Goal: Information Seeking & Learning: Learn about a topic

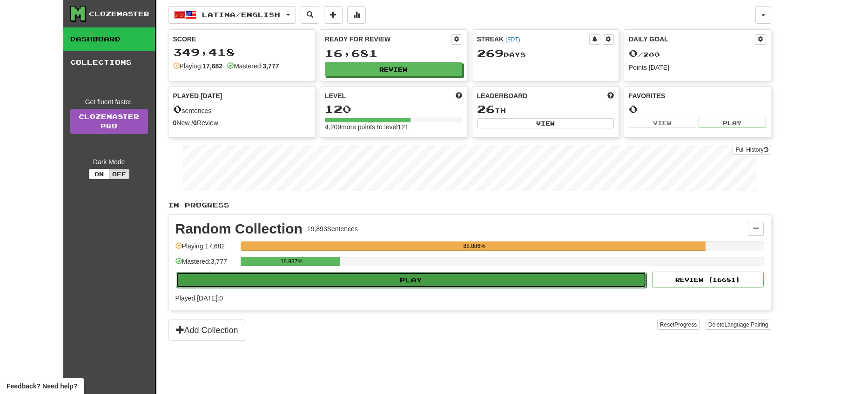
click at [407, 278] on button "Play" at bounding box center [411, 280] width 471 height 16
select select "**"
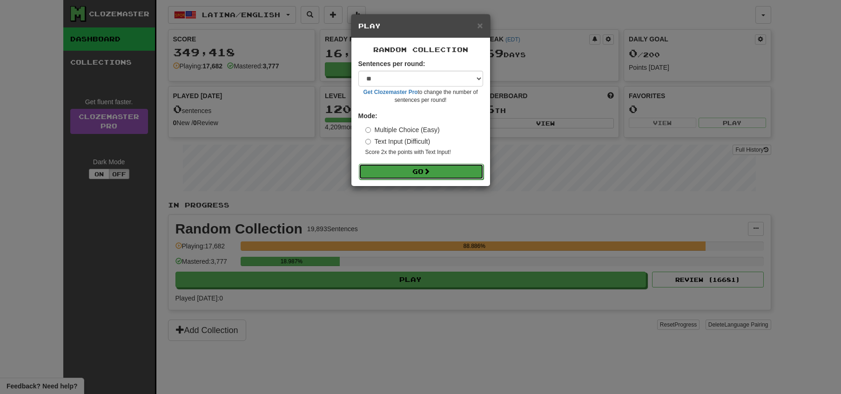
click at [397, 173] on button "Go" at bounding box center [421, 172] width 125 height 16
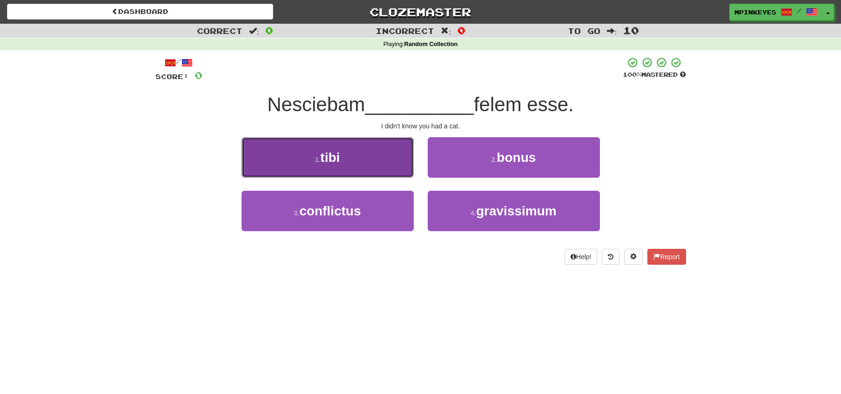
click at [381, 166] on button "1 . tibi" at bounding box center [328, 157] width 172 height 40
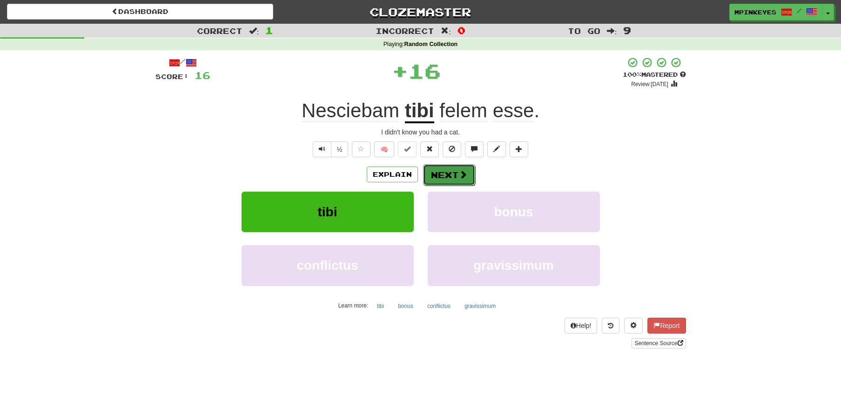
click at [432, 176] on button "Next" at bounding box center [449, 174] width 52 height 21
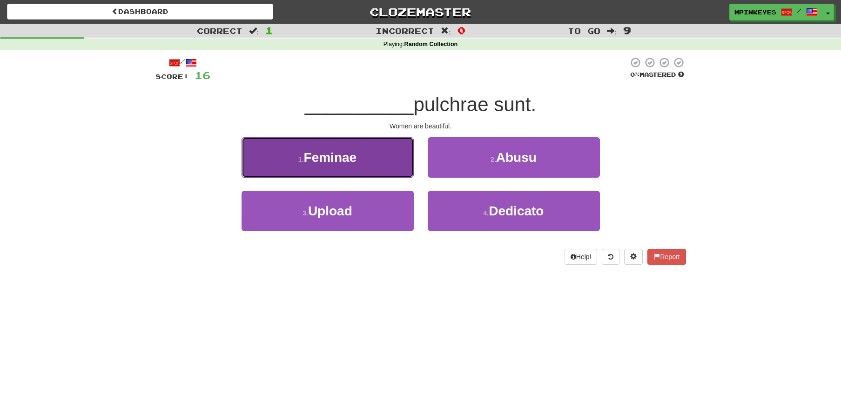
click at [389, 170] on button "1 . Feminae" at bounding box center [328, 157] width 172 height 40
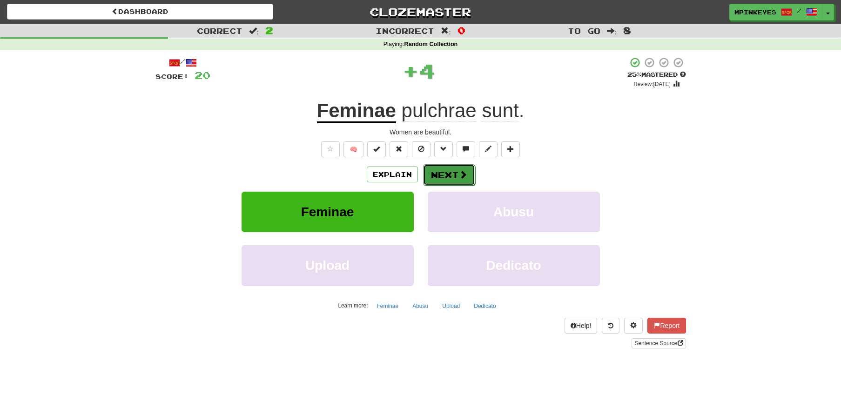
click at [443, 172] on button "Next" at bounding box center [449, 174] width 52 height 21
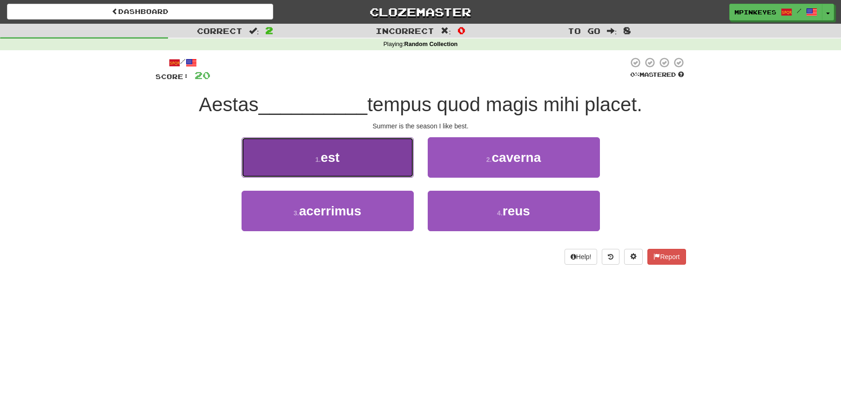
click at [374, 155] on button "1 . est" at bounding box center [328, 157] width 172 height 40
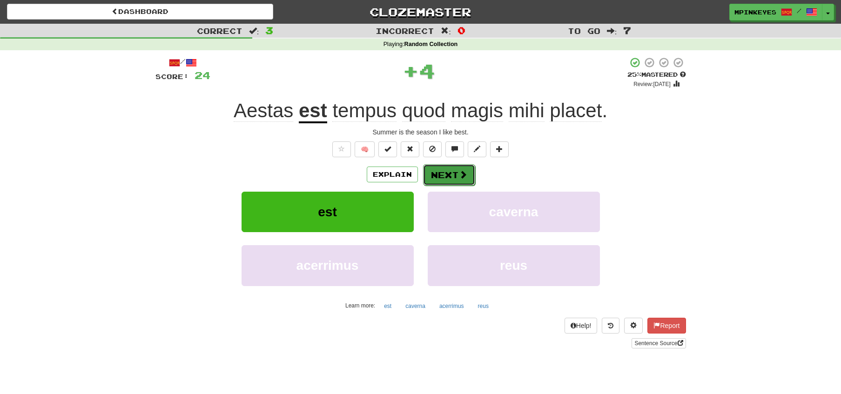
click at [436, 173] on button "Next" at bounding box center [449, 174] width 52 height 21
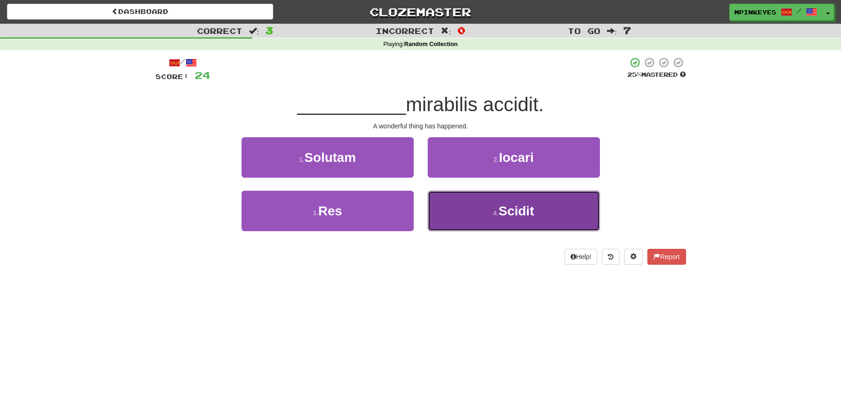
click at [463, 227] on button "4 . Scidit" at bounding box center [514, 211] width 172 height 40
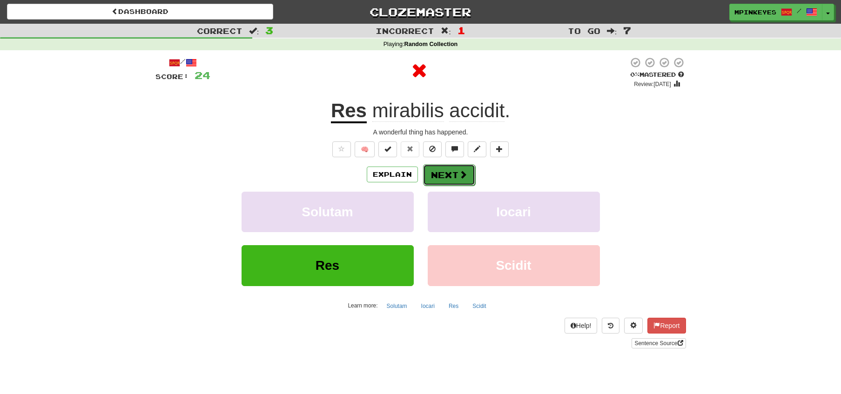
click at [438, 184] on button "Next" at bounding box center [449, 174] width 52 height 21
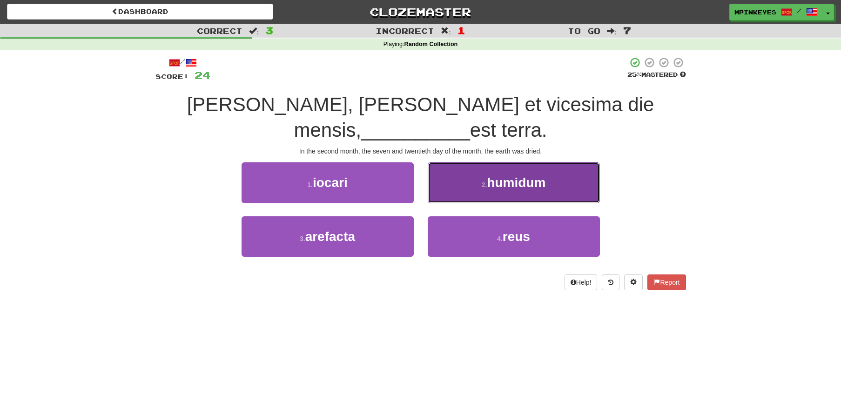
click at [459, 191] on button "2 . humidum" at bounding box center [514, 182] width 172 height 40
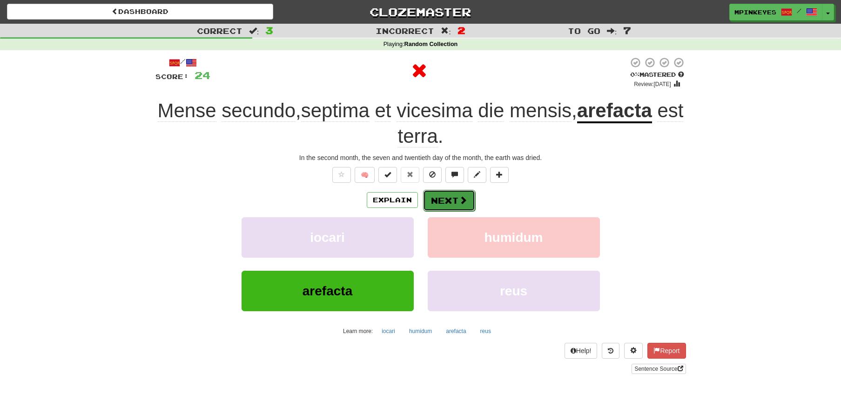
click at [448, 199] on button "Next" at bounding box center [449, 200] width 52 height 21
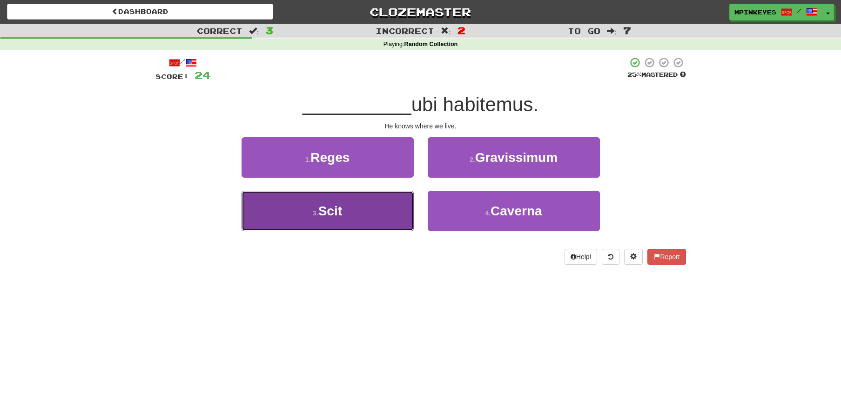
click at [390, 222] on button "3 . Scit" at bounding box center [328, 211] width 172 height 40
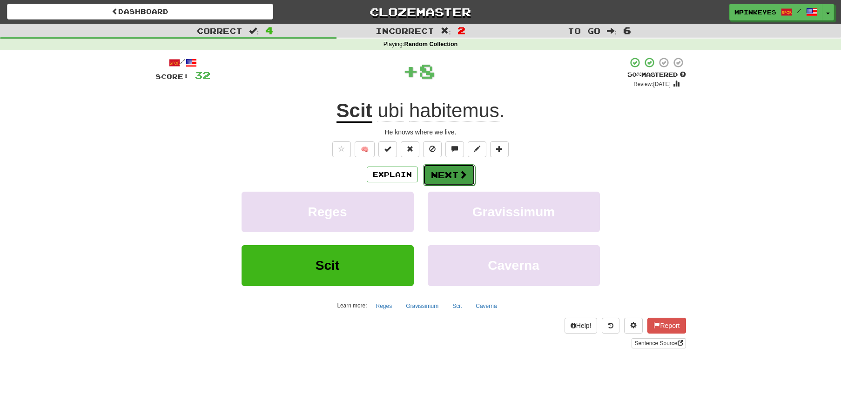
click at [448, 177] on button "Next" at bounding box center [449, 174] width 52 height 21
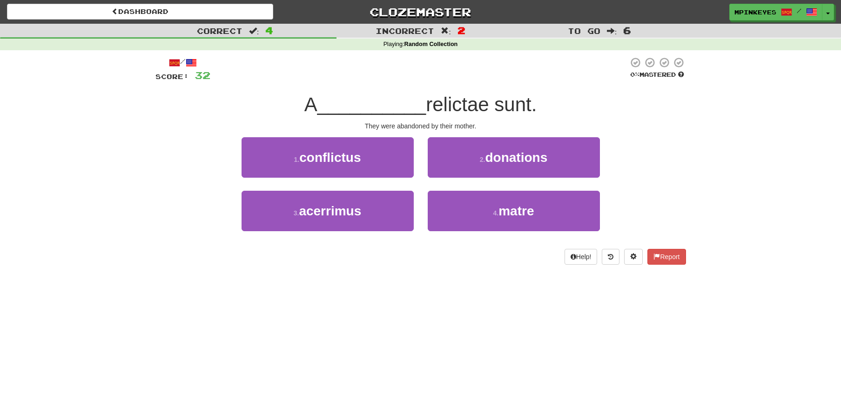
click at [454, 184] on div "2 . donations" at bounding box center [514, 164] width 186 height 54
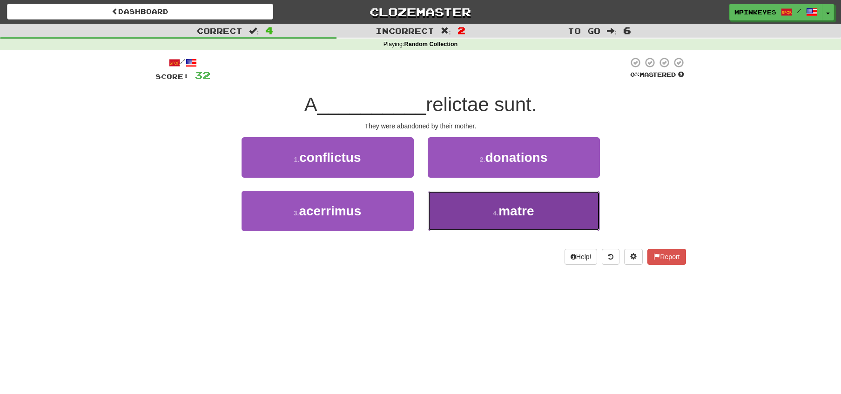
click at [458, 214] on button "4 . matre" at bounding box center [514, 211] width 172 height 40
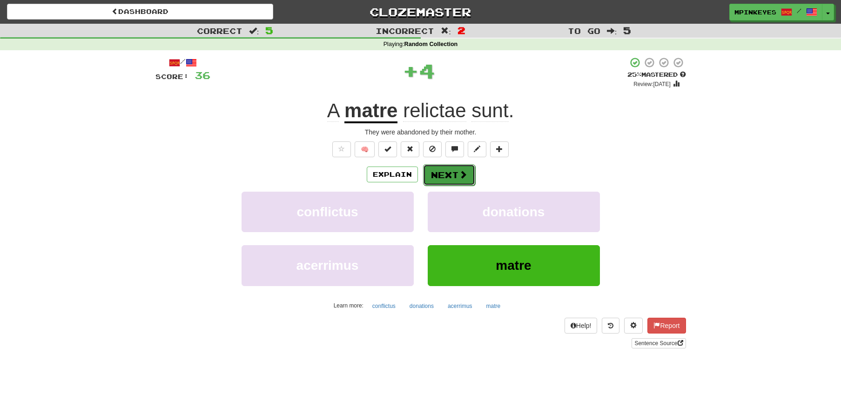
click at [441, 181] on button "Next" at bounding box center [449, 174] width 52 height 21
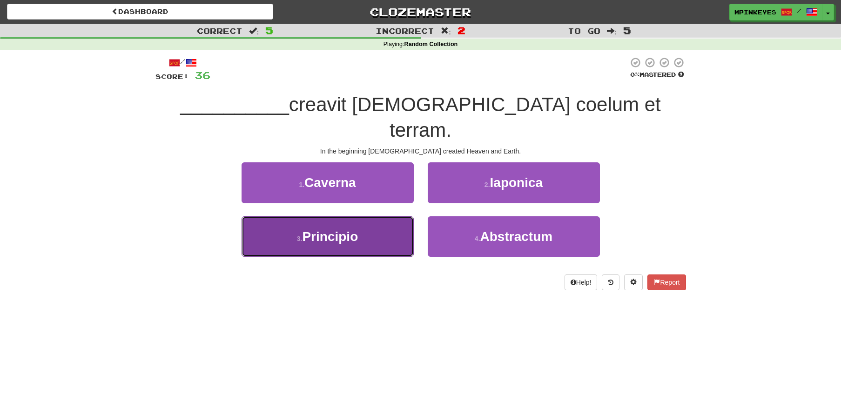
click at [388, 216] on button "3 . [GEOGRAPHIC_DATA]" at bounding box center [328, 236] width 172 height 40
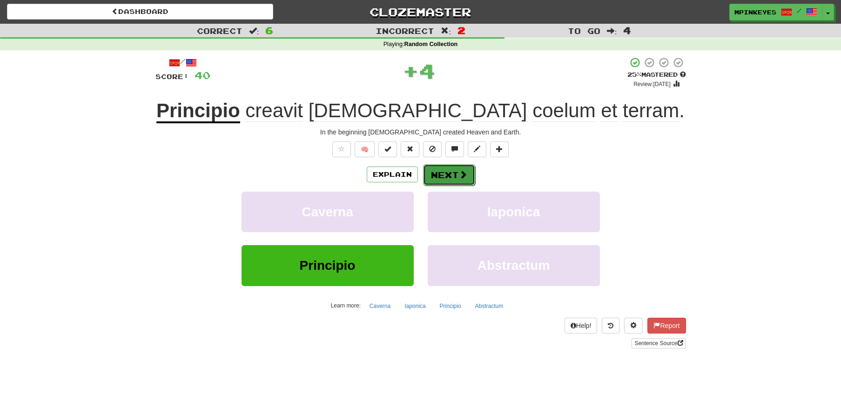
click at [442, 179] on button "Next" at bounding box center [449, 174] width 52 height 21
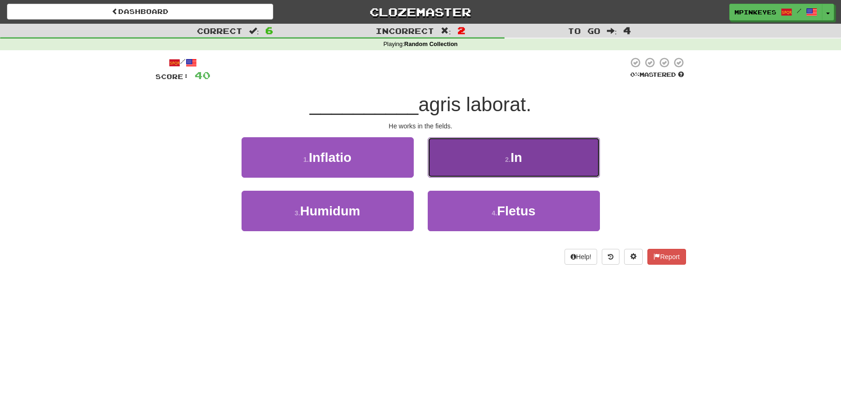
click at [445, 174] on button "2 . In" at bounding box center [514, 157] width 172 height 40
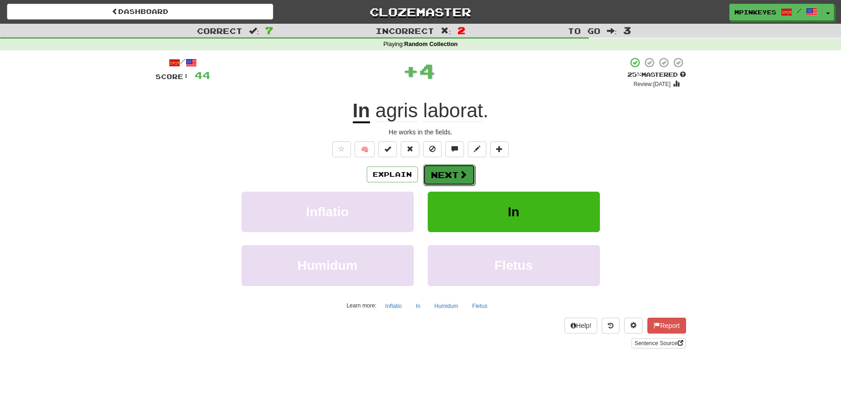
click at [435, 178] on button "Next" at bounding box center [449, 174] width 52 height 21
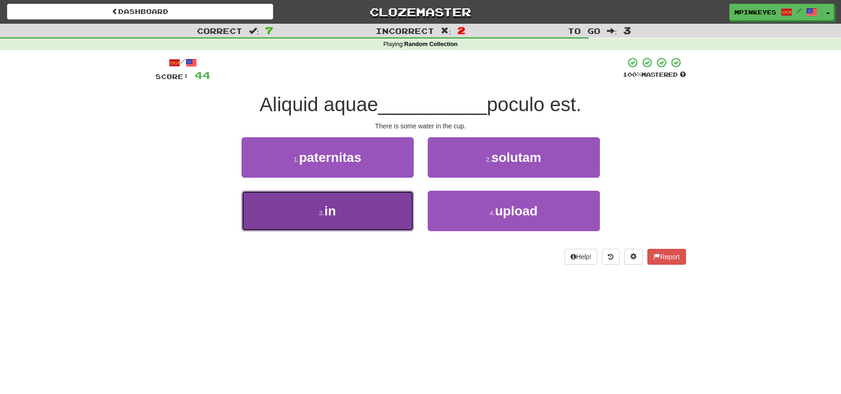
click at [396, 209] on button "3 . in" at bounding box center [328, 211] width 172 height 40
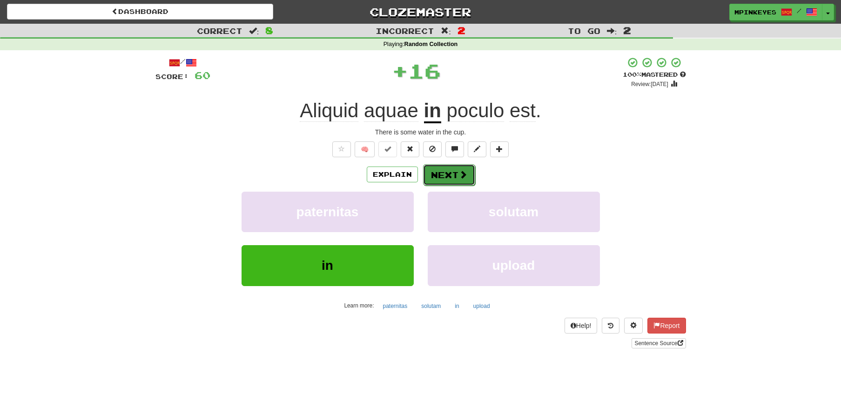
click at [438, 176] on button "Next" at bounding box center [449, 174] width 52 height 21
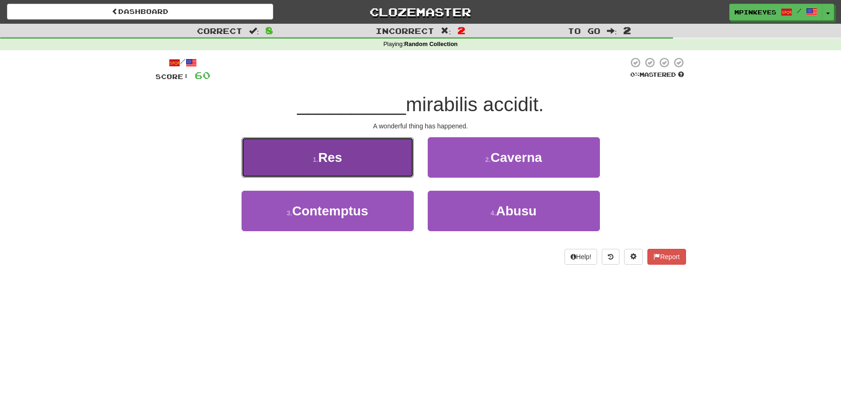
click at [392, 167] on button "1 . Res" at bounding box center [328, 157] width 172 height 40
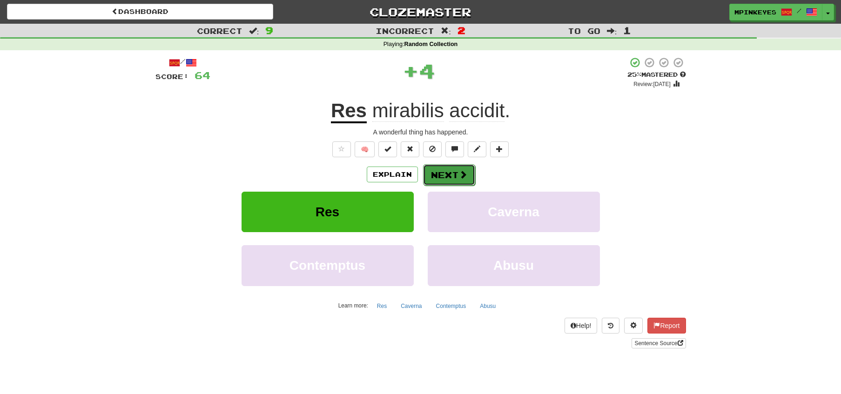
click at [451, 171] on button "Next" at bounding box center [449, 174] width 52 height 21
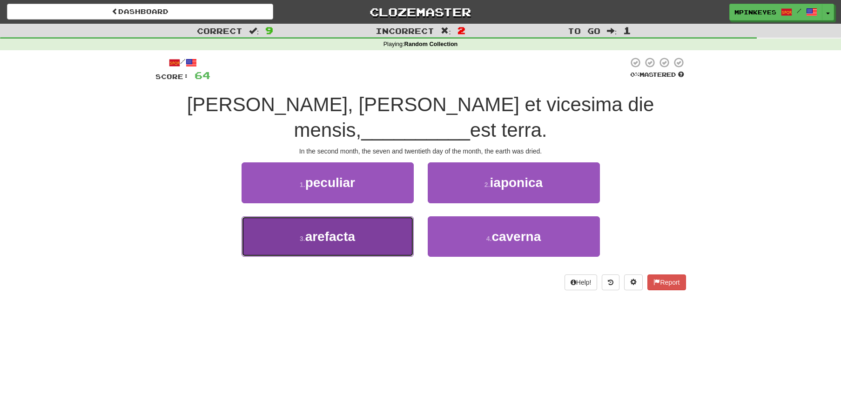
click at [377, 227] on button "3 . arefacta" at bounding box center [328, 236] width 172 height 40
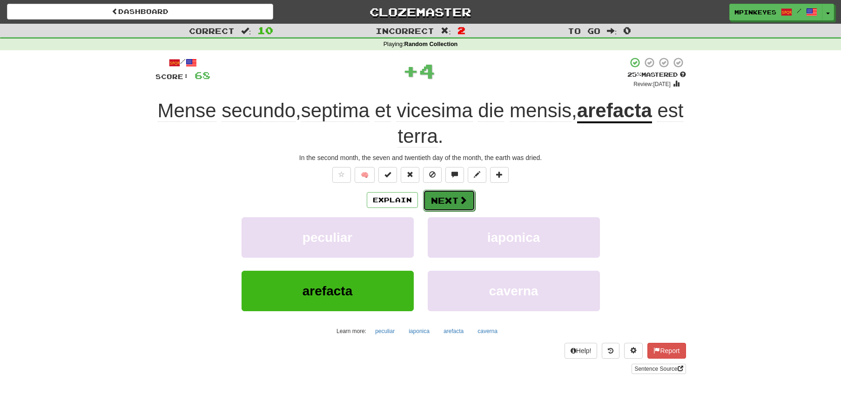
click at [432, 203] on button "Next" at bounding box center [449, 200] width 52 height 21
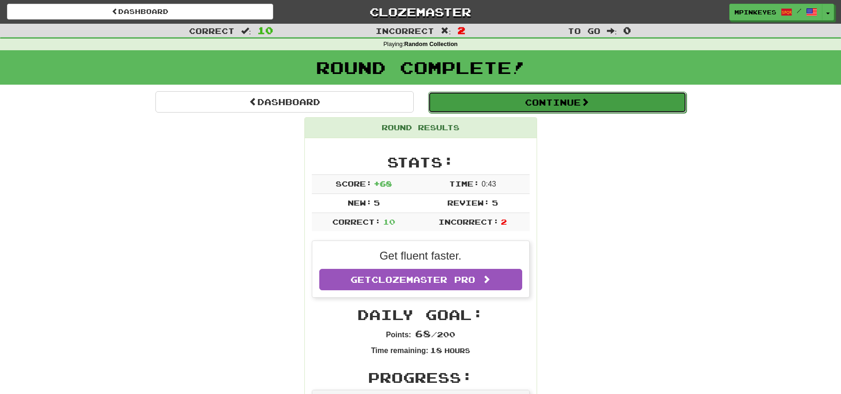
click at [514, 107] on button "Continue" at bounding box center [557, 102] width 258 height 21
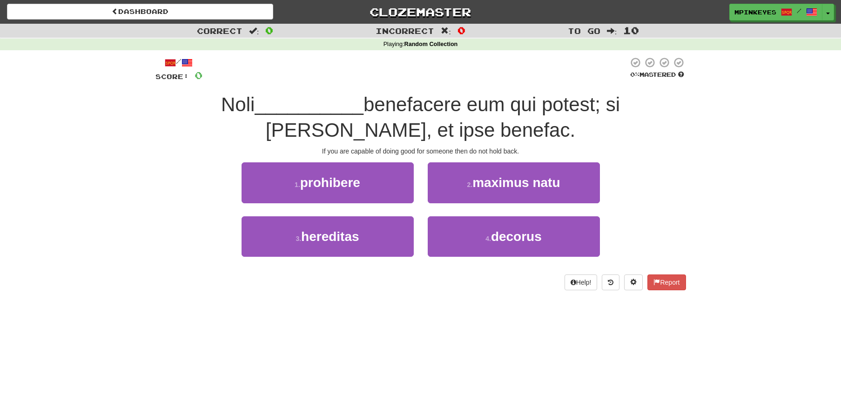
click at [383, 206] on div "1 . prohibere" at bounding box center [328, 189] width 186 height 54
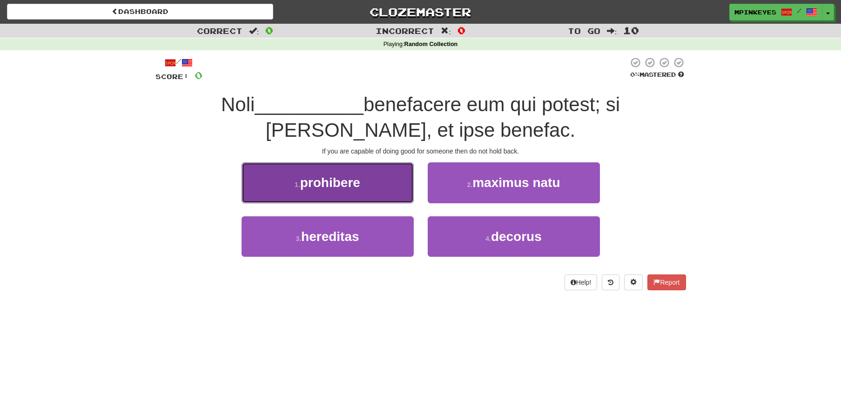
click at [384, 183] on button "1 . prohibere" at bounding box center [328, 182] width 172 height 40
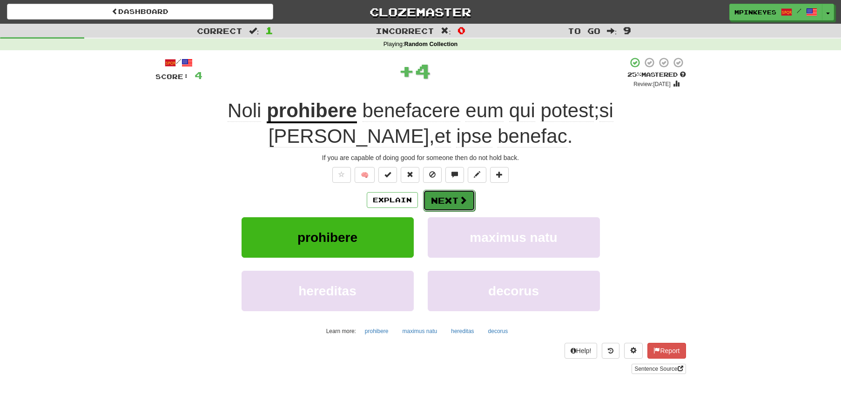
click at [445, 199] on button "Next" at bounding box center [449, 200] width 52 height 21
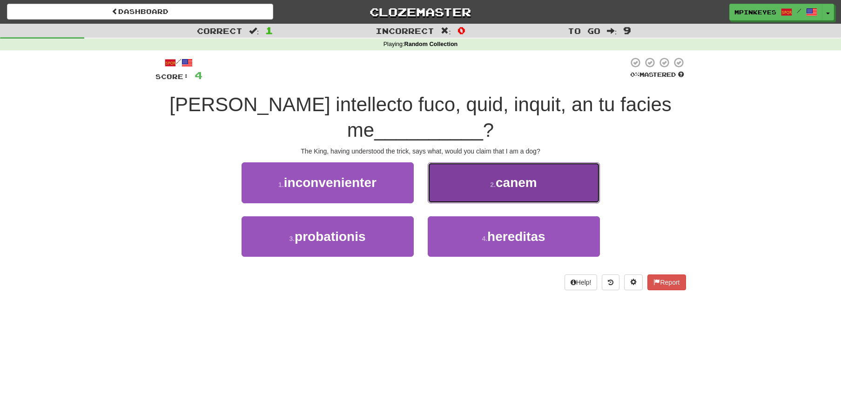
click at [458, 193] on button "2 . canem" at bounding box center [514, 182] width 172 height 40
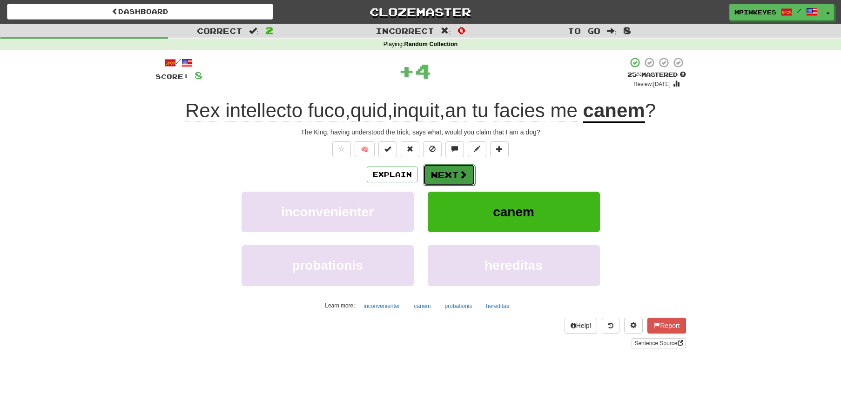
click at [445, 179] on button "Next" at bounding box center [449, 174] width 52 height 21
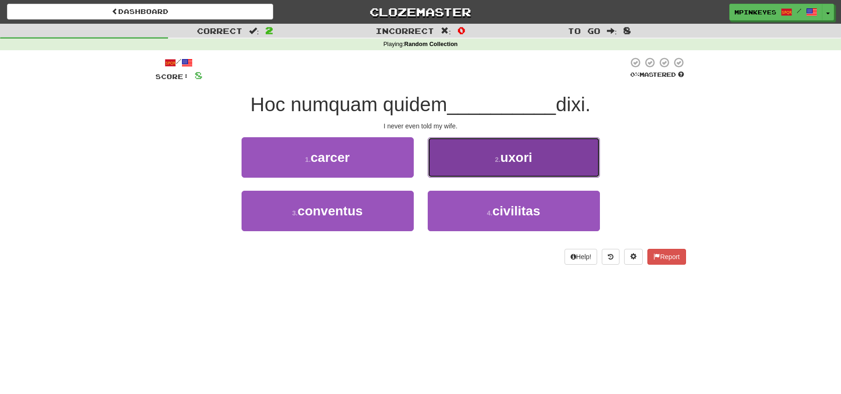
click at [451, 168] on button "2 . uxori" at bounding box center [514, 157] width 172 height 40
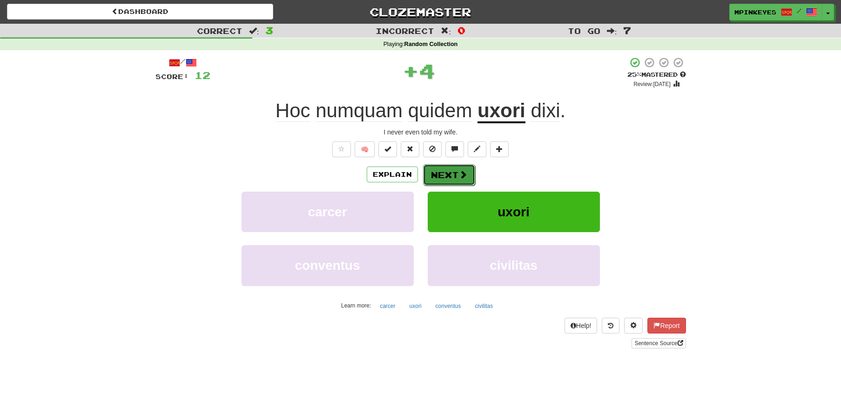
click at [441, 168] on button "Next" at bounding box center [449, 174] width 52 height 21
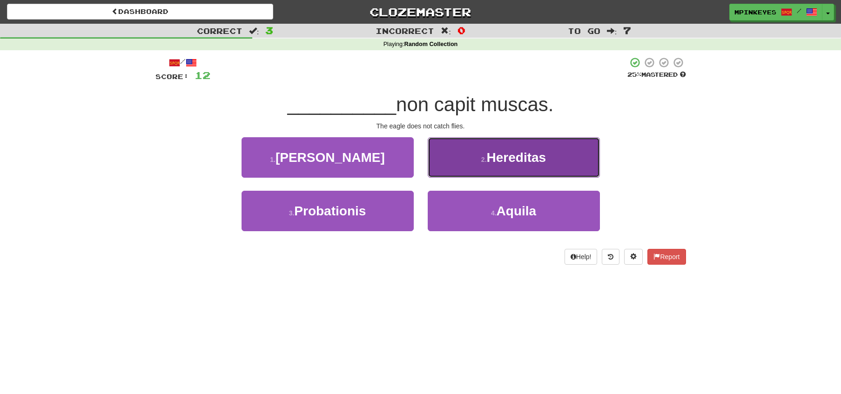
click at [439, 173] on button "2 . Hereditas" at bounding box center [514, 157] width 172 height 40
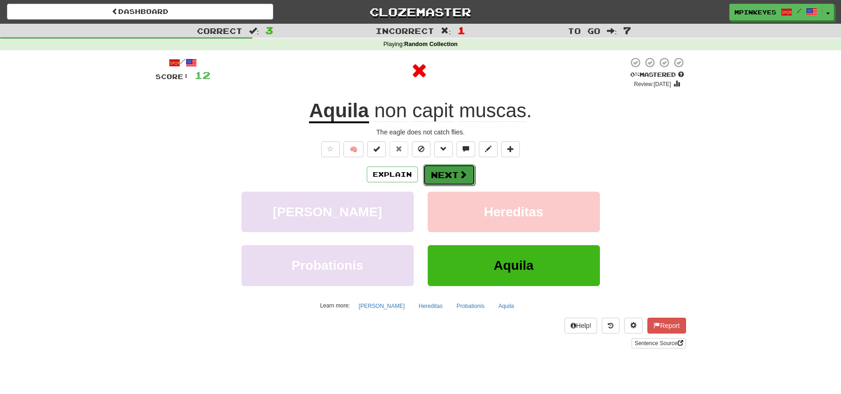
click at [433, 175] on button "Next" at bounding box center [449, 174] width 52 height 21
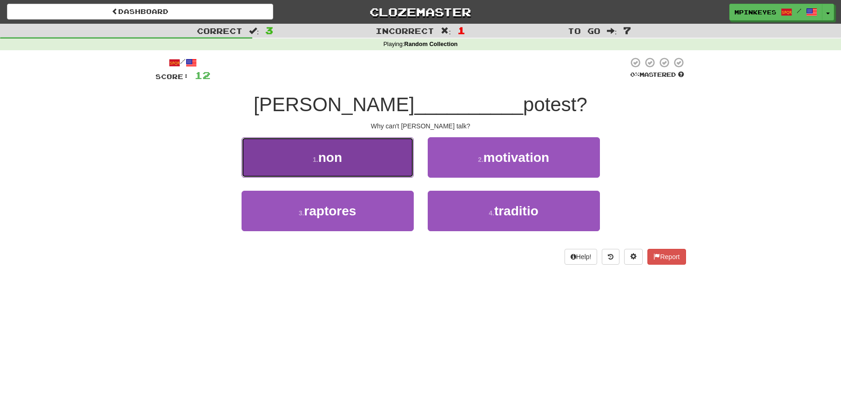
click at [395, 164] on button "1 . non" at bounding box center [328, 157] width 172 height 40
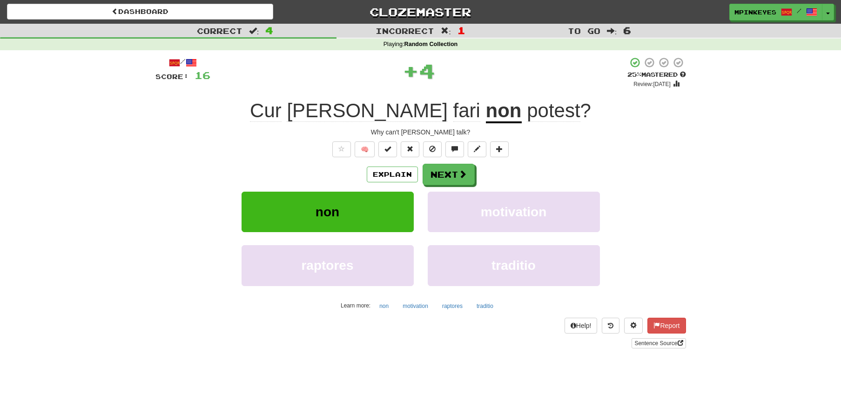
click at [454, 186] on div "Explain Next non motivation raptores traditio Learn more: non motivation raptor…" at bounding box center [420, 238] width 531 height 149
click at [454, 184] on button "Next" at bounding box center [449, 174] width 52 height 21
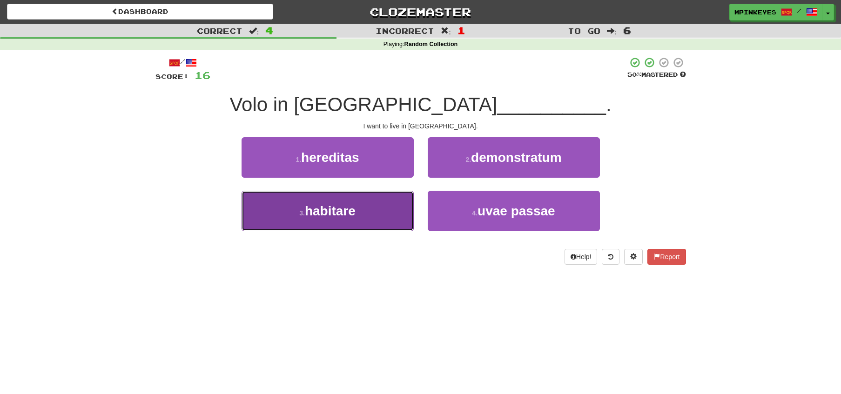
click at [405, 207] on button "3 . habitare" at bounding box center [328, 211] width 172 height 40
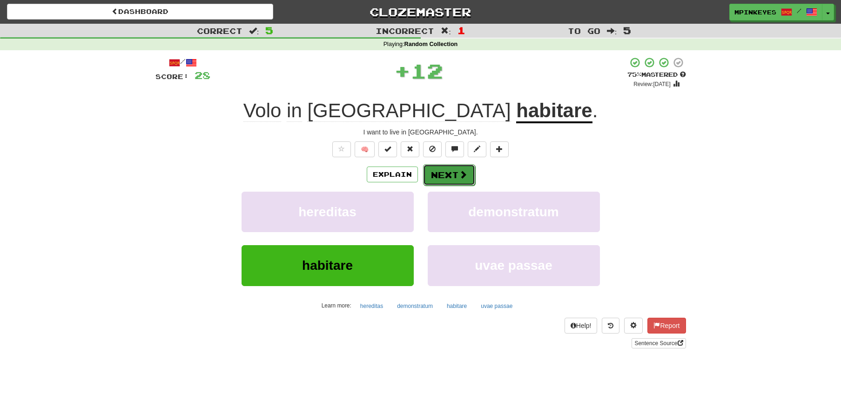
click at [455, 174] on button "Next" at bounding box center [449, 174] width 52 height 21
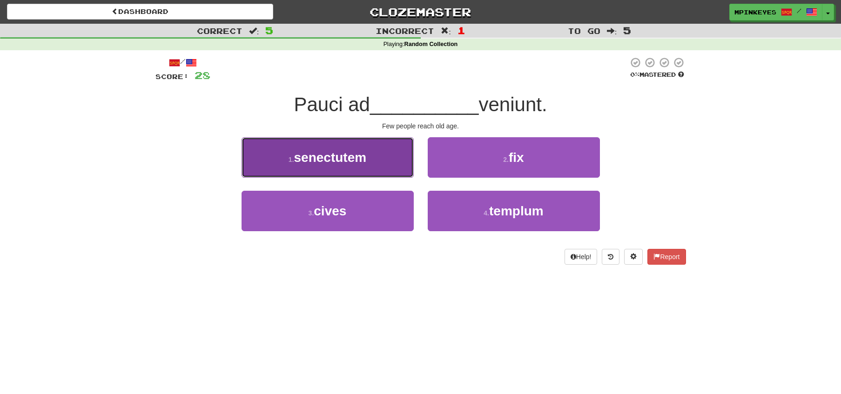
click at [394, 164] on button "1 . senectutem" at bounding box center [328, 157] width 172 height 40
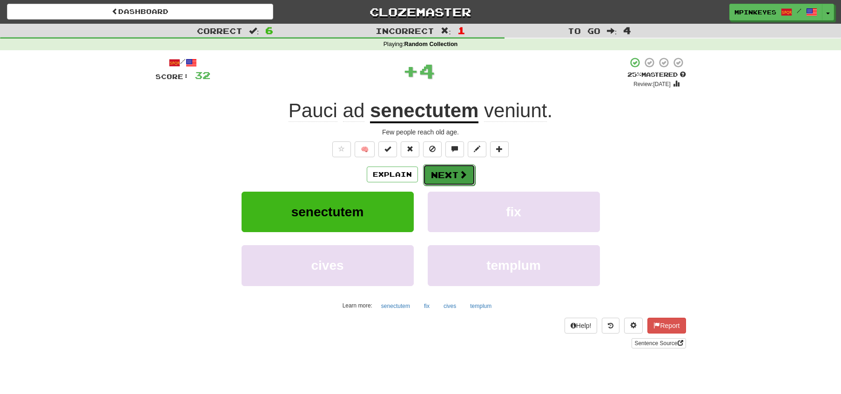
click at [444, 169] on button "Next" at bounding box center [449, 174] width 52 height 21
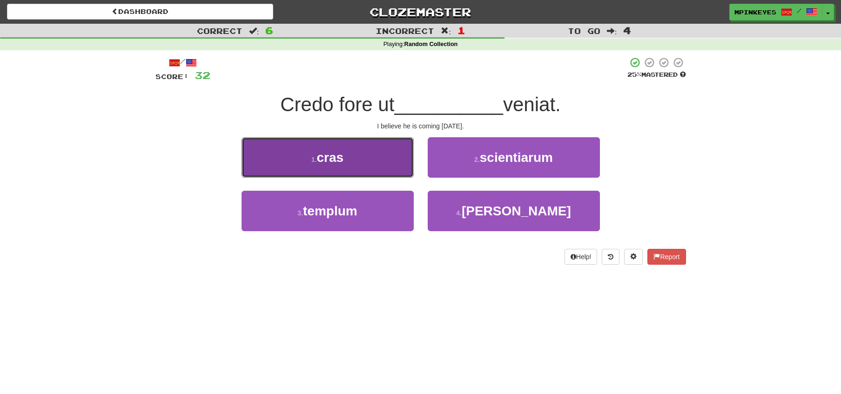
click at [392, 161] on button "1 . cras" at bounding box center [328, 157] width 172 height 40
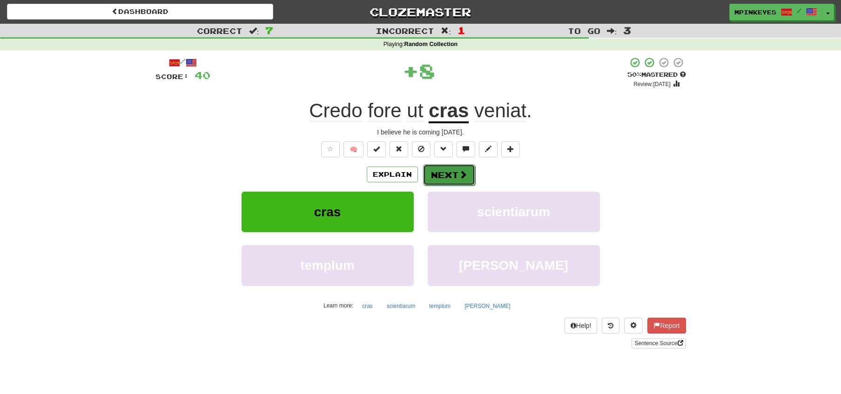
click at [444, 168] on button "Next" at bounding box center [449, 174] width 52 height 21
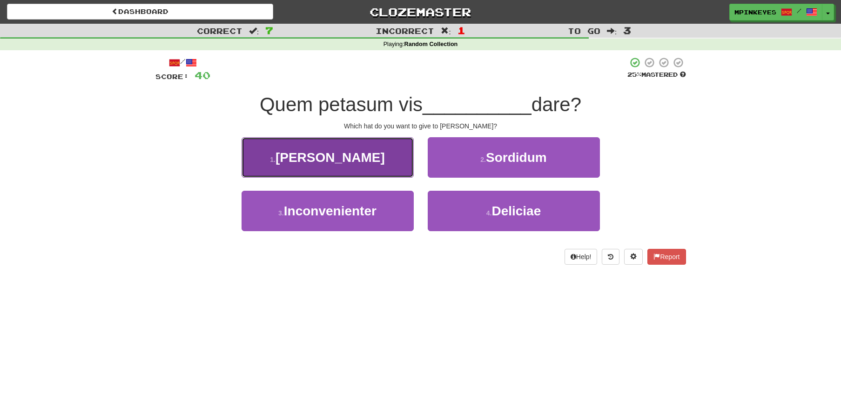
click at [368, 148] on button "1 . [PERSON_NAME]" at bounding box center [328, 157] width 172 height 40
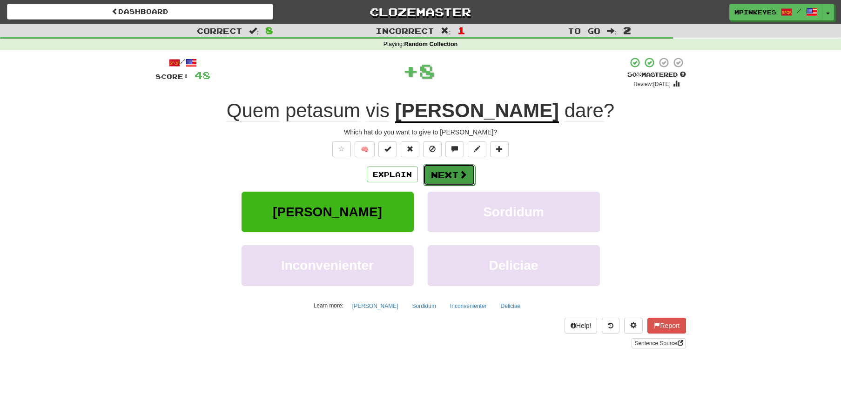
click at [430, 166] on button "Next" at bounding box center [449, 174] width 52 height 21
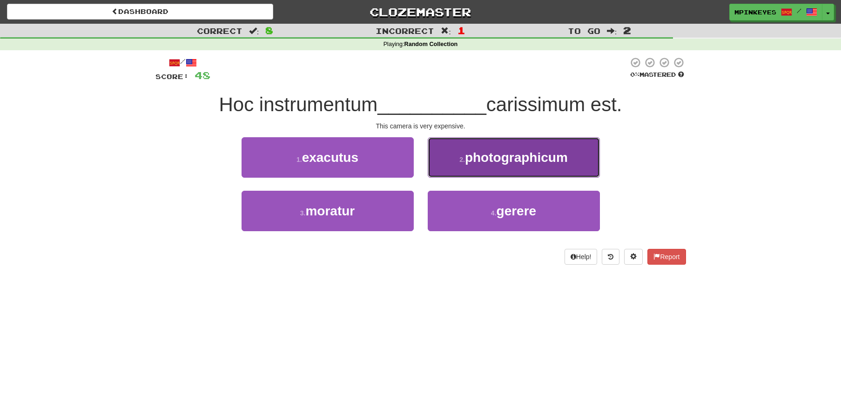
click at [444, 157] on button "2 . photographicum" at bounding box center [514, 157] width 172 height 40
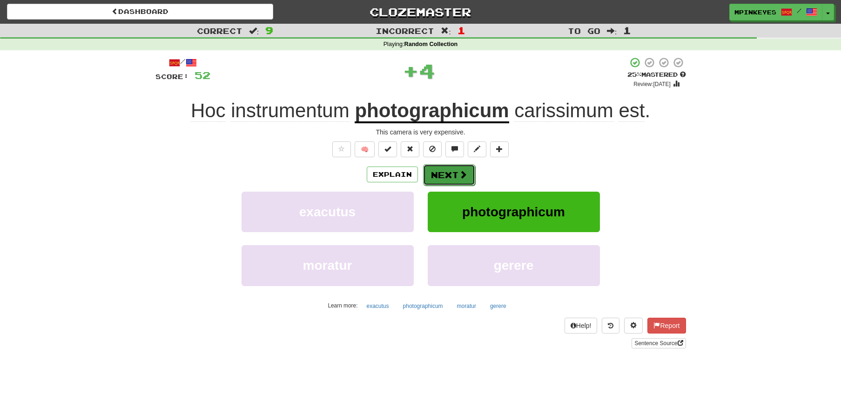
click at [436, 171] on button "Next" at bounding box center [449, 174] width 52 height 21
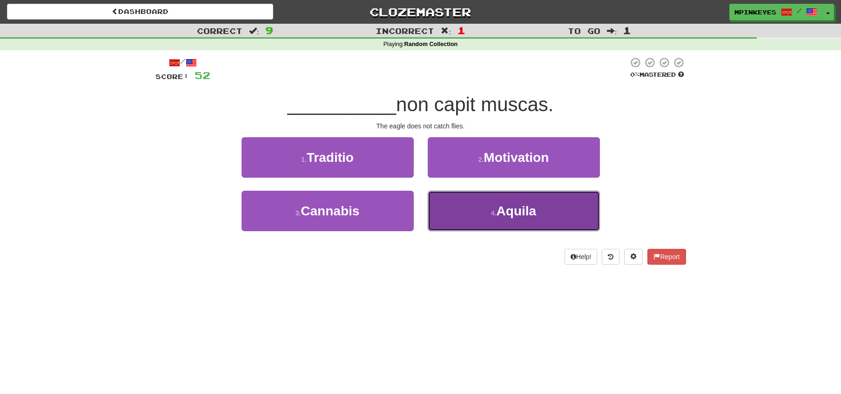
click at [457, 221] on button "4 . [GEOGRAPHIC_DATA]" at bounding box center [514, 211] width 172 height 40
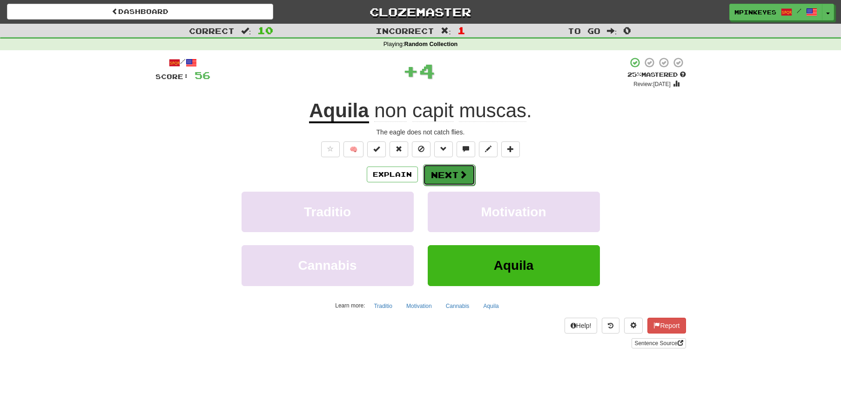
click at [454, 174] on button "Next" at bounding box center [449, 174] width 52 height 21
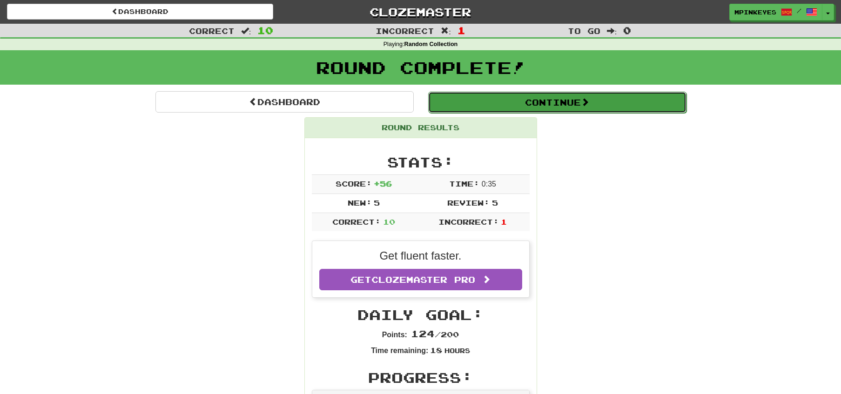
click at [623, 106] on button "Continue" at bounding box center [557, 102] width 258 height 21
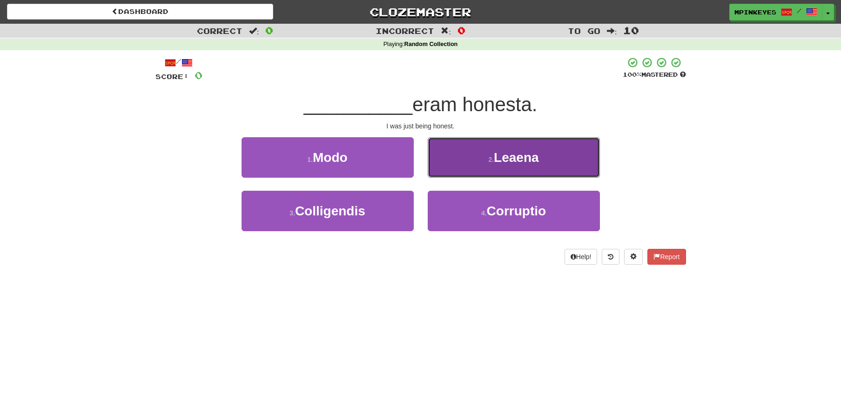
click at [482, 159] on button "2 . [GEOGRAPHIC_DATA]" at bounding box center [514, 157] width 172 height 40
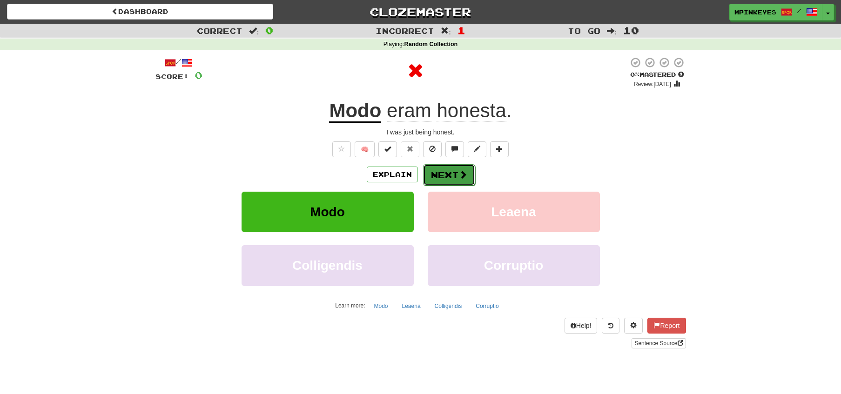
click at [460, 171] on span at bounding box center [463, 174] width 8 height 8
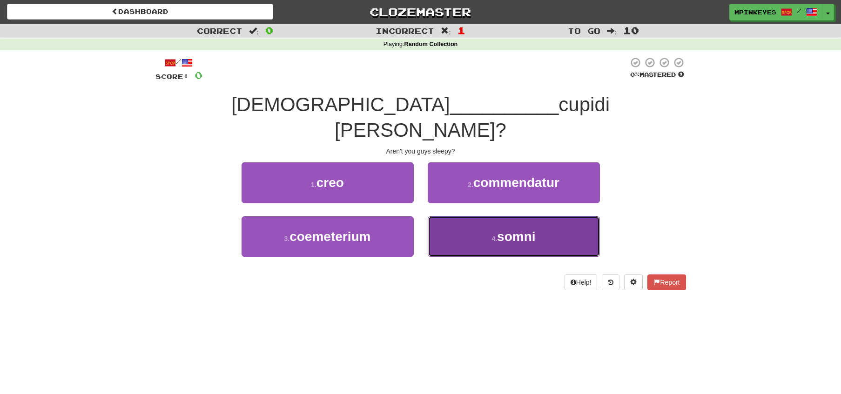
click at [464, 216] on button "4 . somni" at bounding box center [514, 236] width 172 height 40
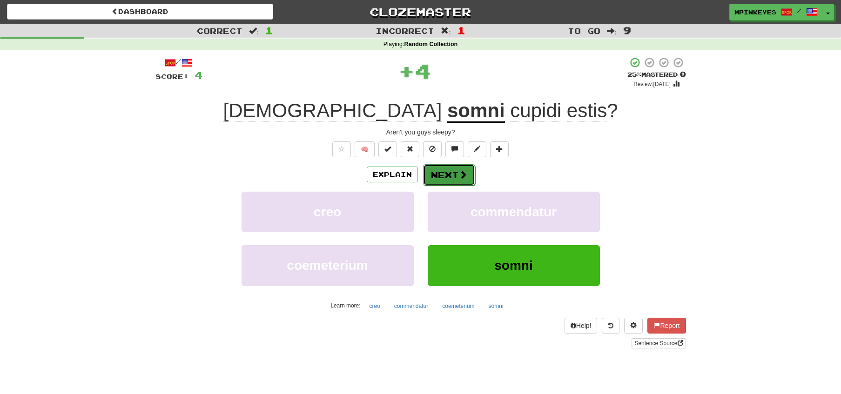
click at [438, 168] on button "Next" at bounding box center [449, 174] width 52 height 21
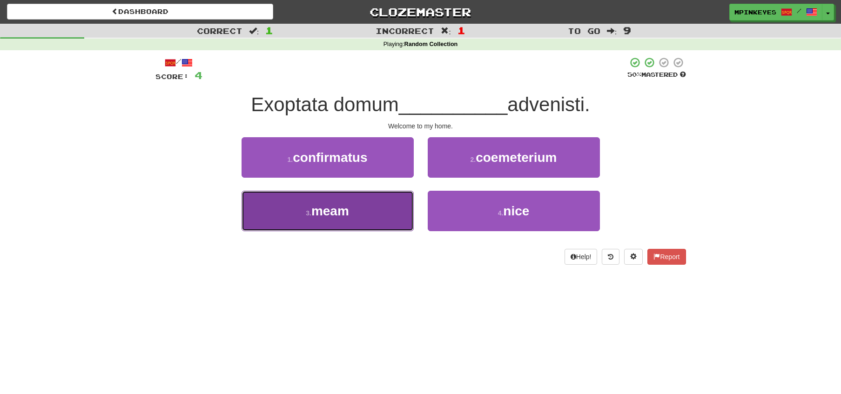
click at [338, 197] on button "3 . meam" at bounding box center [328, 211] width 172 height 40
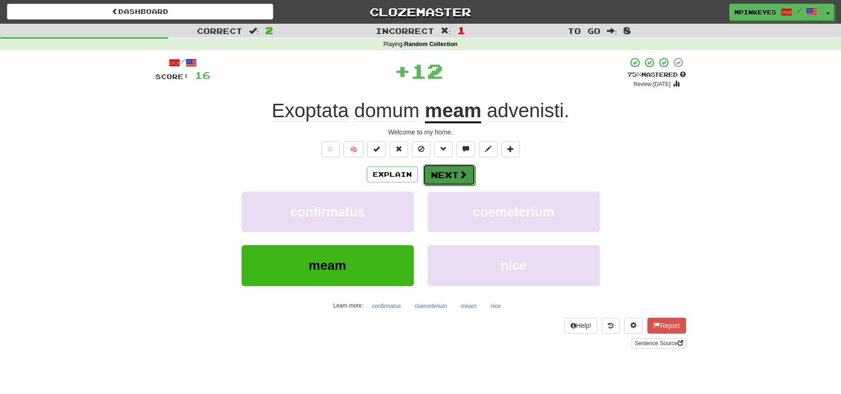
click at [460, 166] on button "Next" at bounding box center [449, 174] width 52 height 21
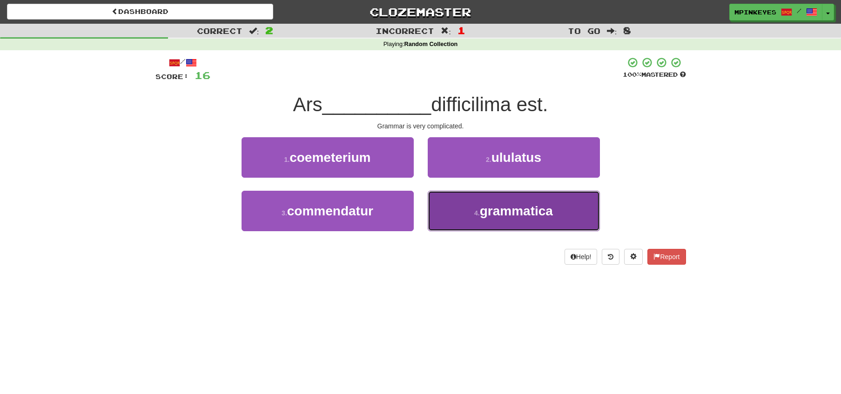
click at [445, 205] on button "4 . grammatica" at bounding box center [514, 211] width 172 height 40
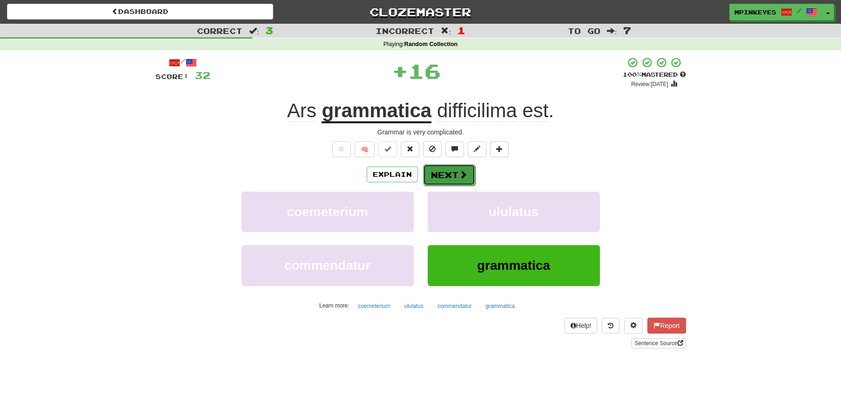
click at [433, 180] on button "Next" at bounding box center [449, 174] width 52 height 21
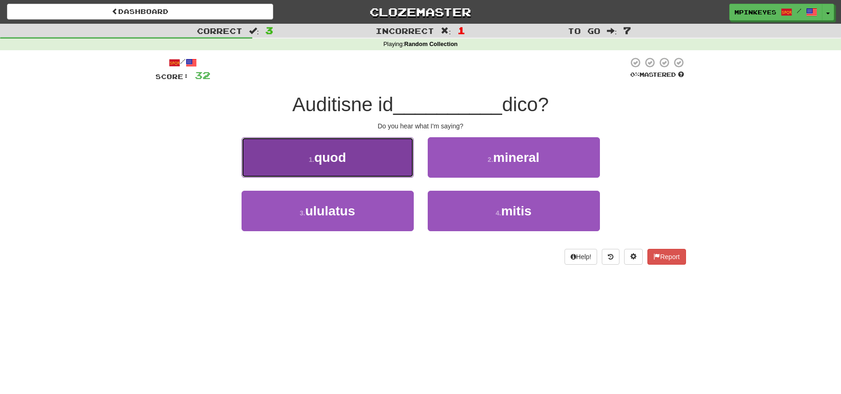
click at [369, 143] on button "1 . quod" at bounding box center [328, 157] width 172 height 40
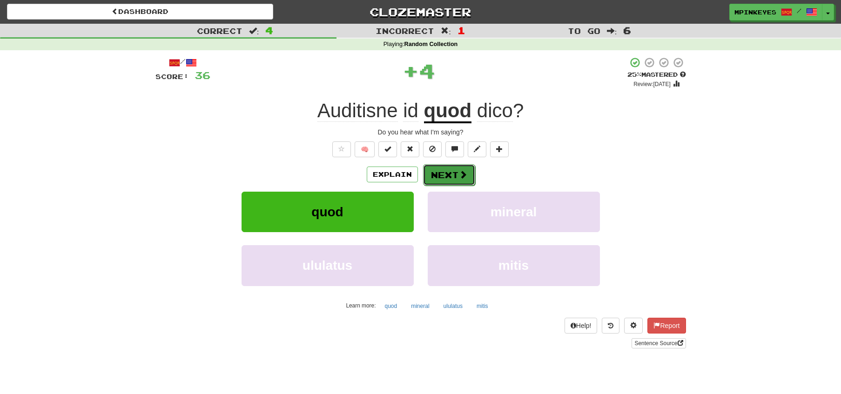
click at [439, 177] on button "Next" at bounding box center [449, 174] width 52 height 21
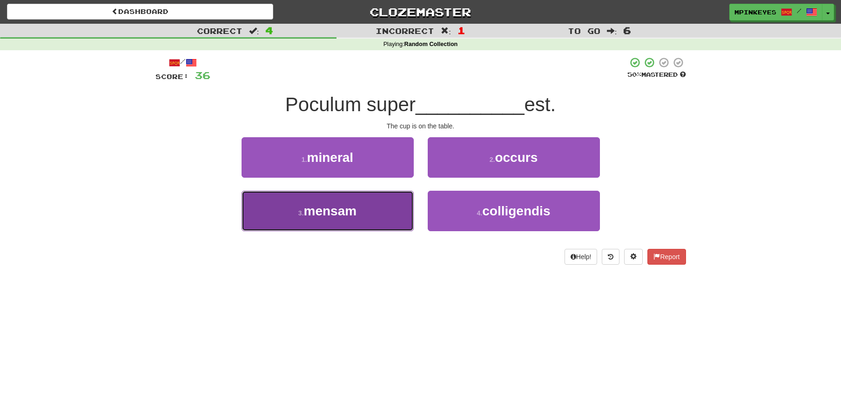
click at [386, 209] on button "3 . mensam" at bounding box center [328, 211] width 172 height 40
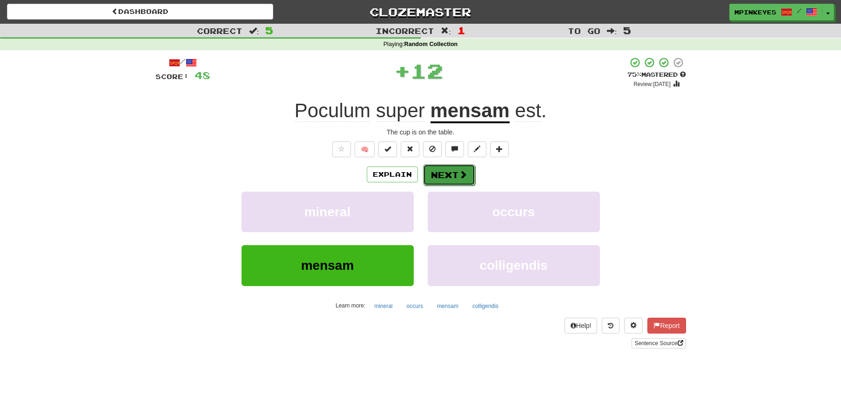
click at [445, 167] on button "Next" at bounding box center [449, 174] width 52 height 21
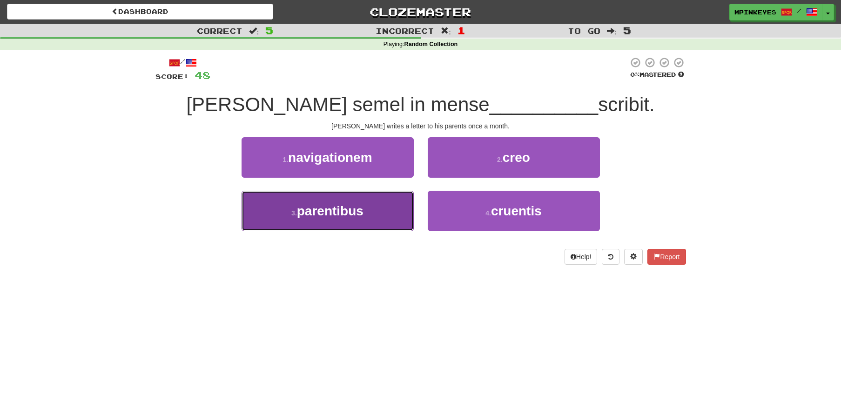
click at [362, 212] on span "parentibus" at bounding box center [330, 211] width 67 height 14
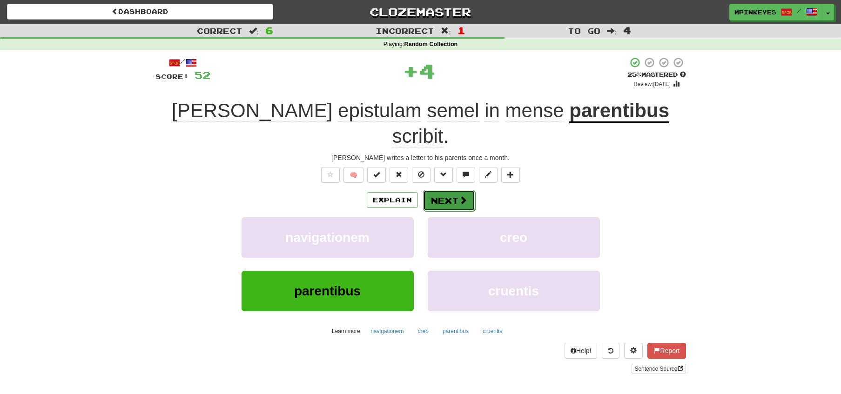
click at [460, 196] on span at bounding box center [463, 200] width 8 height 8
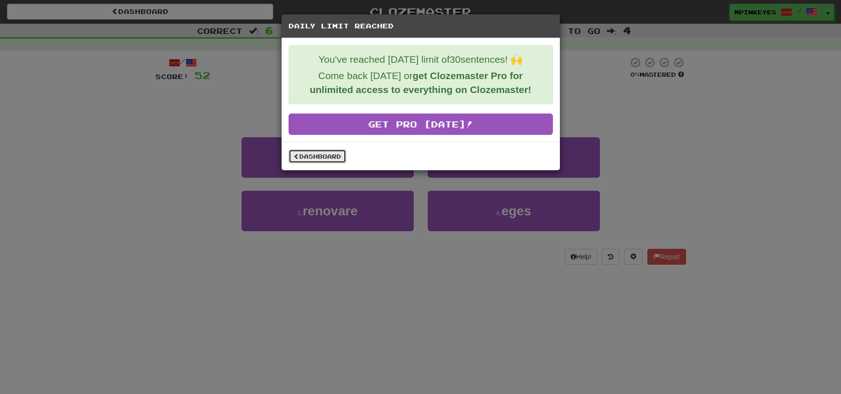
click at [324, 158] on link "Dashboard" at bounding box center [318, 156] width 58 height 14
